Goal: Task Accomplishment & Management: Manage account settings

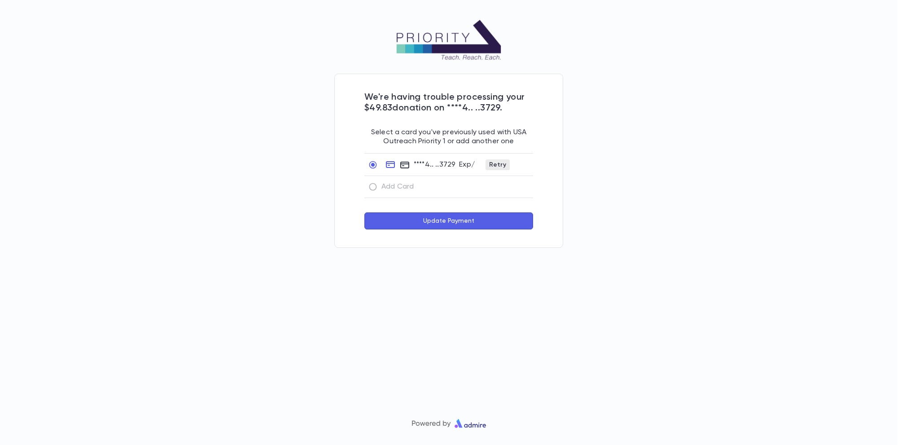
click at [410, 222] on button "Update Payment" at bounding box center [449, 220] width 169 height 17
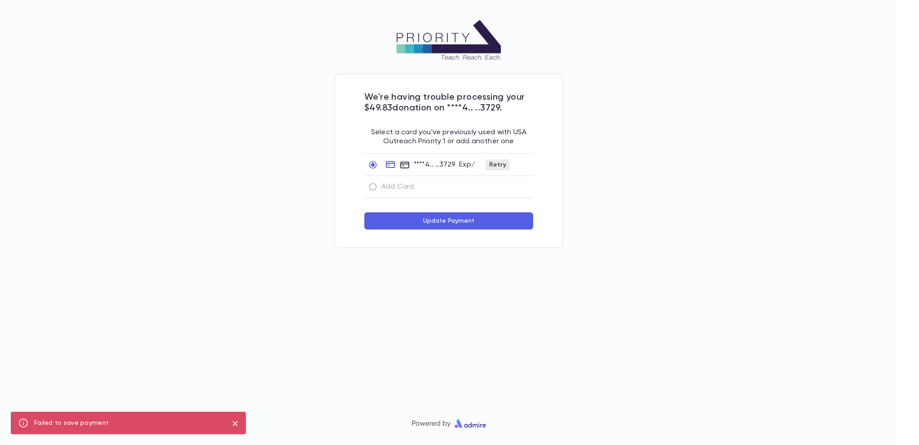
click at [506, 165] on span "Retry" at bounding box center [498, 164] width 24 height 7
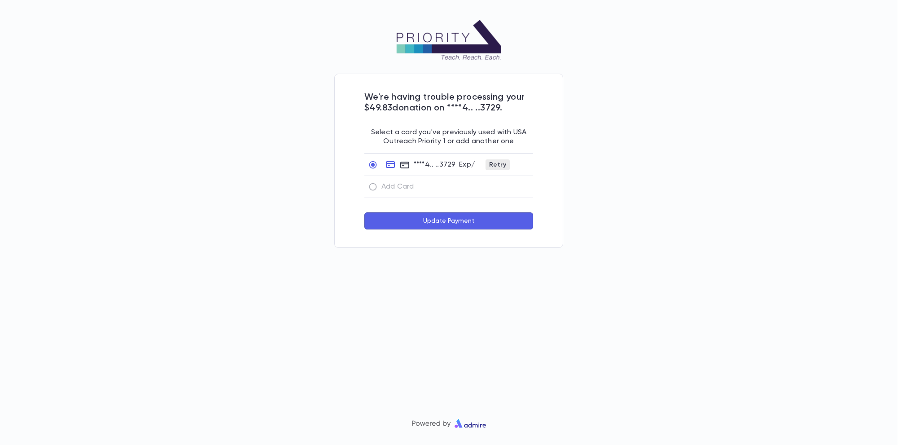
click at [496, 165] on span "Retry" at bounding box center [498, 164] width 24 height 7
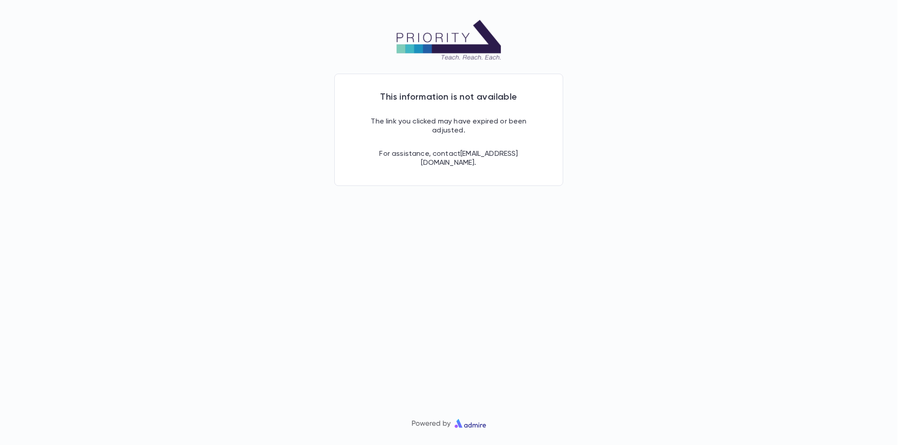
click at [460, 125] on p "The link you clicked may have expired or been adjusted." at bounding box center [449, 119] width 169 height 32
click at [412, 44] on img at bounding box center [449, 40] width 108 height 40
